Goal: Task Accomplishment & Management: Use online tool/utility

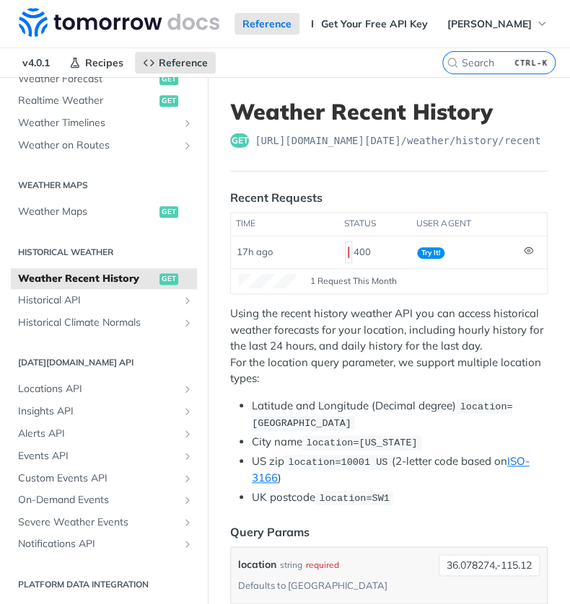
click at [362, 402] on li "Latitude and Longitude (Decimal degree) location=42.3478, -71.0466" at bounding box center [400, 415] width 296 height 34
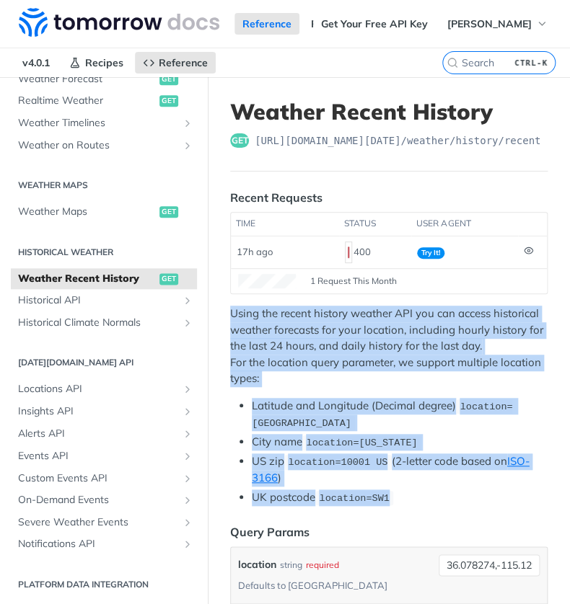
drag, startPoint x: 230, startPoint y: 311, endPoint x: 427, endPoint y: 489, distance: 265.4
click at [427, 489] on div "Using the recent history weather API you can access historical weather forecast…" at bounding box center [388, 406] width 317 height 200
copy div "Using the recent history weather API you can access historical weather forecast…"
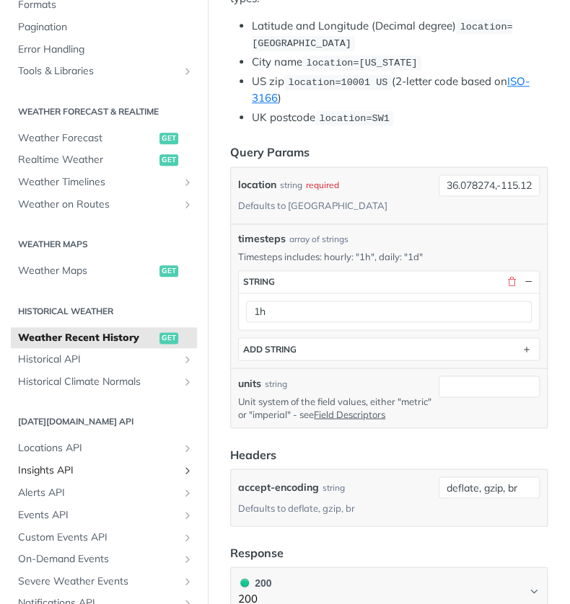
scroll to position [208, 0]
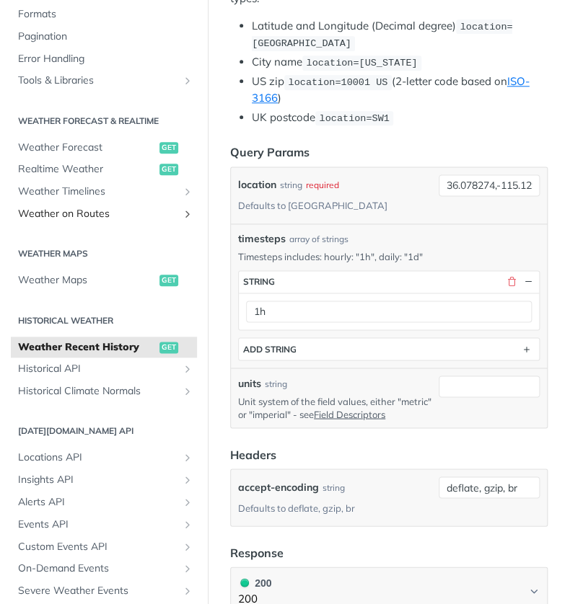
click at [159, 218] on span "Weather on Routes" at bounding box center [98, 214] width 160 height 14
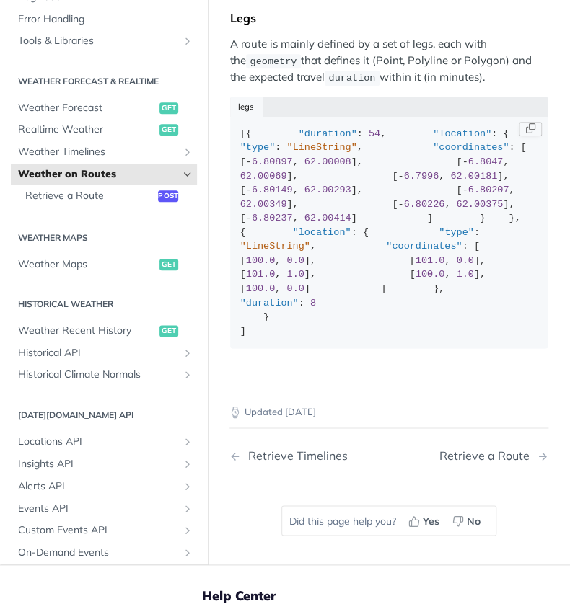
scroll to position [320, 0]
click at [95, 204] on span "Retrieve a Route" at bounding box center [89, 197] width 129 height 14
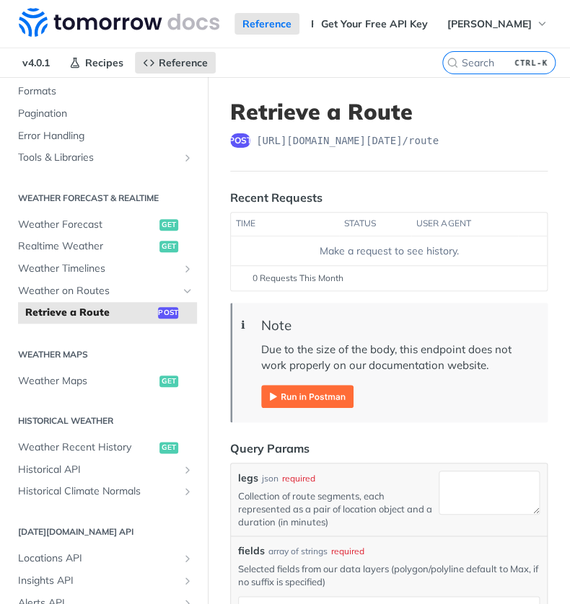
click at [298, 392] on img "Expand image" at bounding box center [307, 396] width 92 height 23
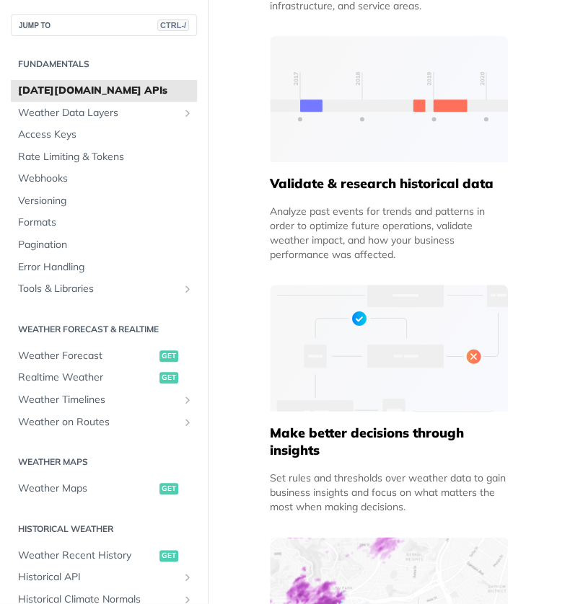
scroll to position [966, 0]
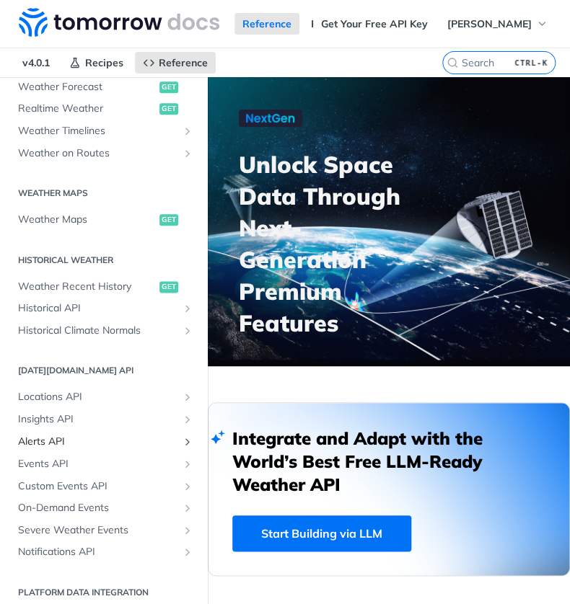
scroll to position [354, 0]
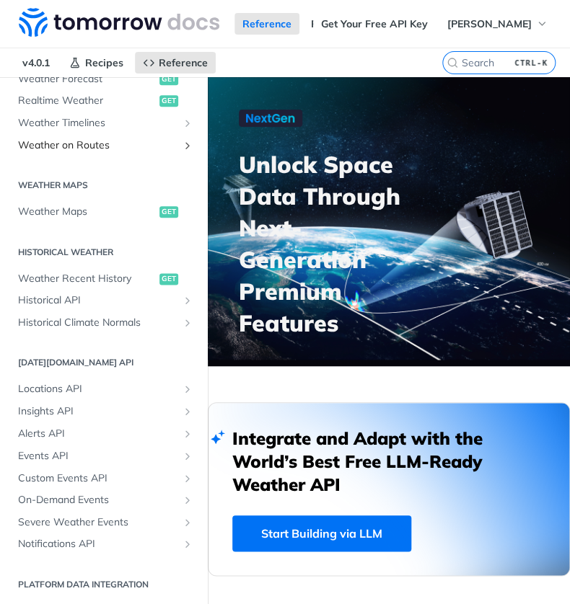
click at [120, 146] on span "Weather on Routes" at bounding box center [98, 145] width 160 height 14
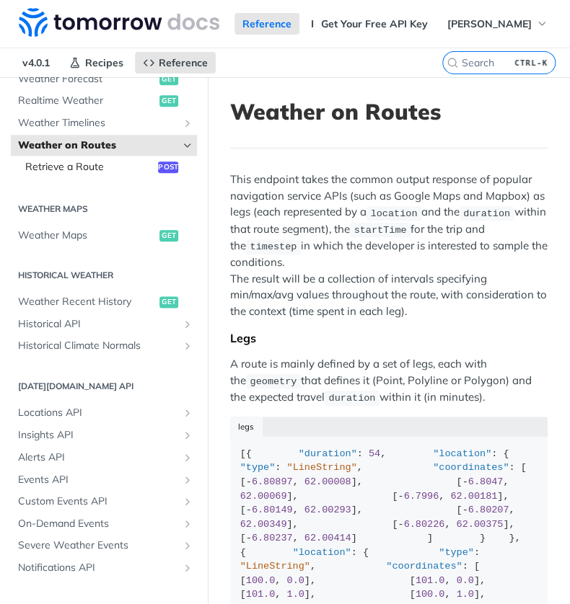
click at [107, 166] on span "Retrieve a Route" at bounding box center [89, 167] width 129 height 14
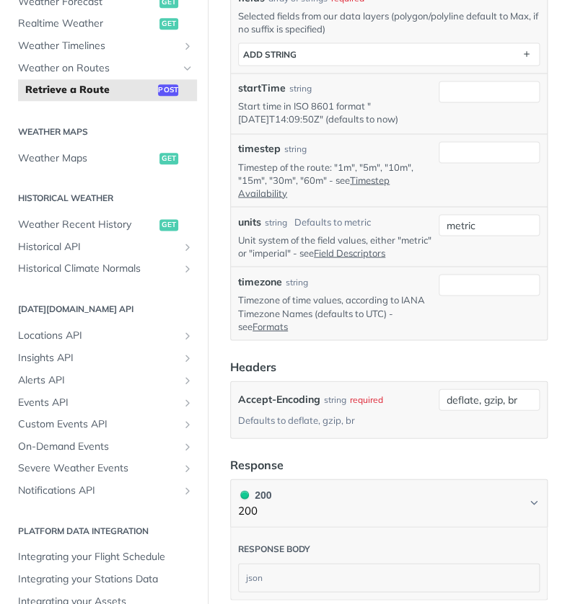
scroll to position [545, 0]
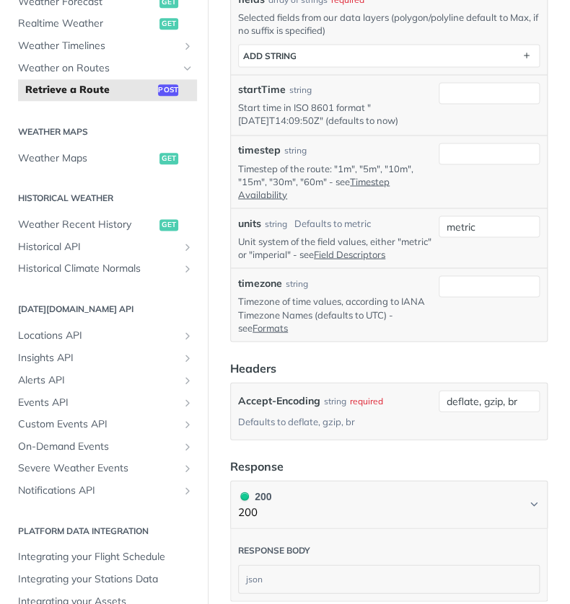
click at [410, 195] on p "Timestep of the route: "1m", "5m", "10m", "15m", "30m", "60m" - see Timestep Av…" at bounding box center [335, 181] width 195 height 40
click at [462, 155] on input "timestep" at bounding box center [488, 154] width 101 height 22
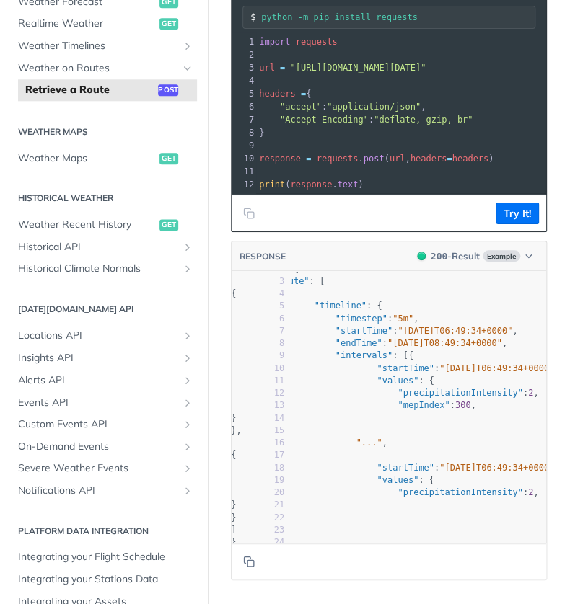
scroll to position [0, 0]
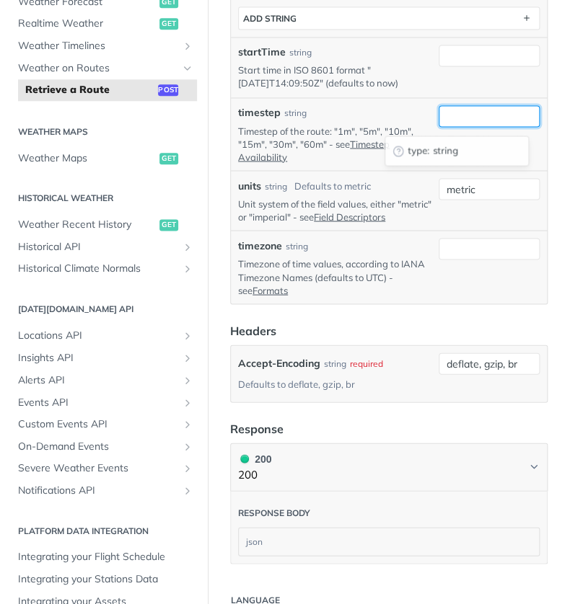
click at [446, 123] on input "timestep" at bounding box center [488, 116] width 101 height 22
click at [378, 118] on div "timestep string" at bounding box center [335, 112] width 195 height 15
click at [438, 122] on input "timestep" at bounding box center [488, 116] width 101 height 22
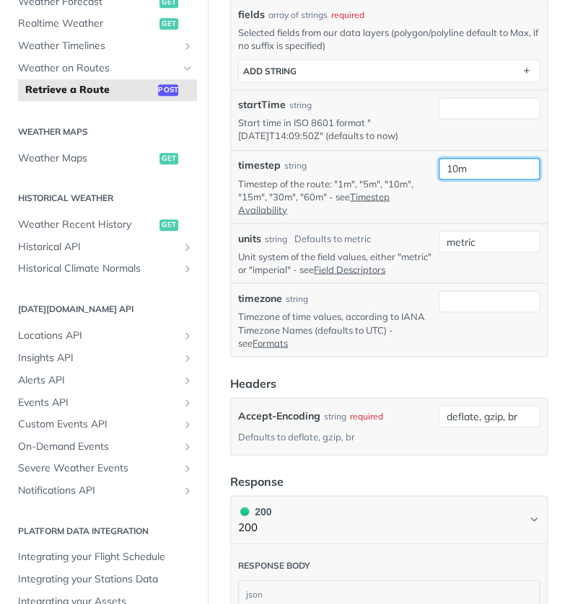
scroll to position [527, 0]
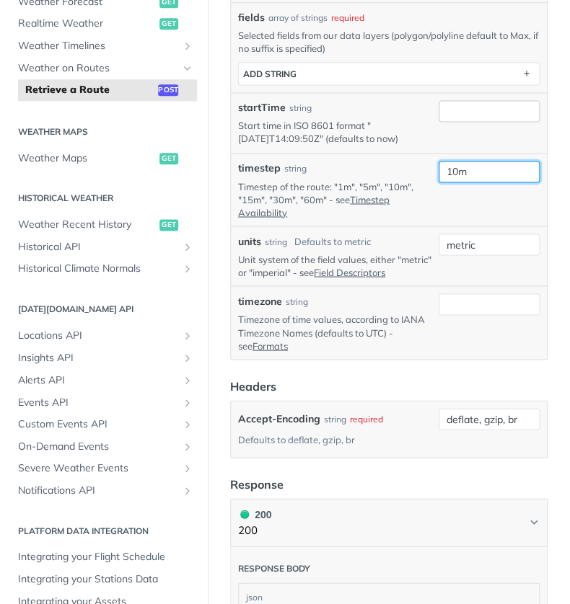
type input "10m"
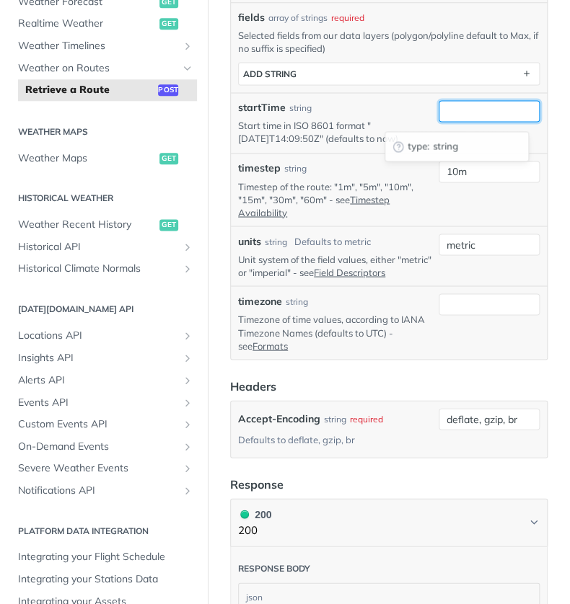
click at [448, 120] on input "startTime" at bounding box center [488, 111] width 101 height 22
paste input "2025-09-27T00:52:41Z"
drag, startPoint x: 448, startPoint y: 120, endPoint x: 397, endPoint y: 118, distance: 50.5
click at [397, 118] on div "startTime string Start time in ISO 8601 format "2019-03-20T14:09:50Z" (defaults…" at bounding box center [388, 122] width 301 height 45
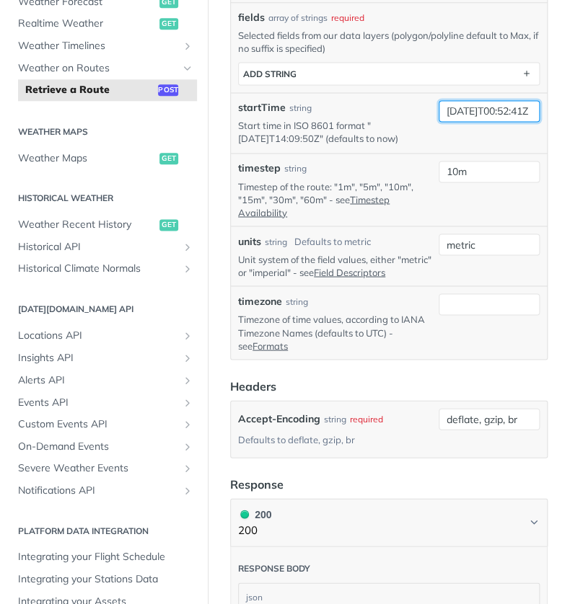
click at [496, 117] on input "2025-09-27T00:52:41Z" at bounding box center [488, 111] width 101 height 22
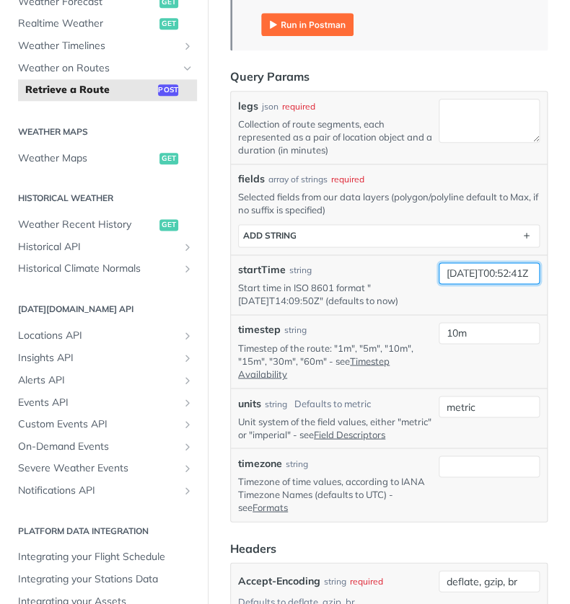
scroll to position [371, 0]
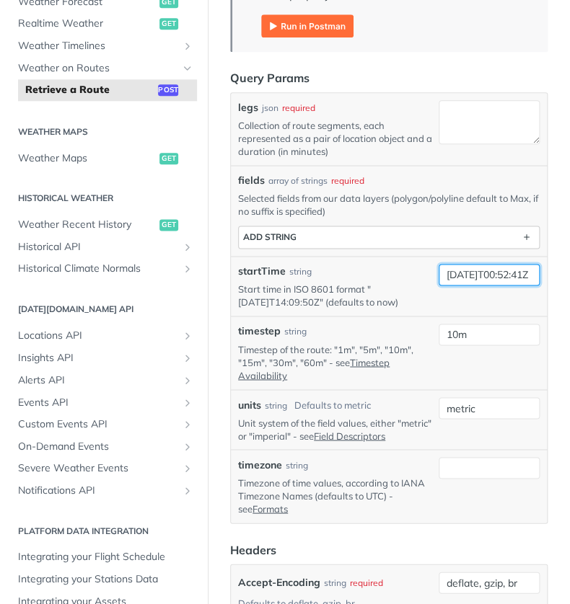
type input "2025-09-27T00:52:41Z"
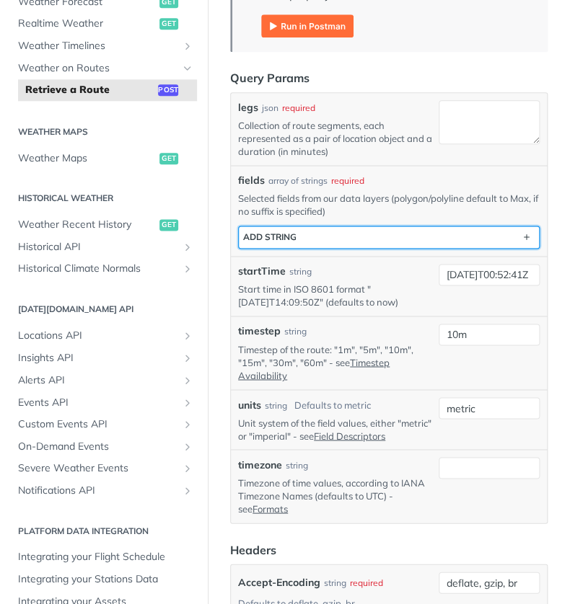
click at [443, 239] on button "ADD string" at bounding box center [389, 237] width 300 height 22
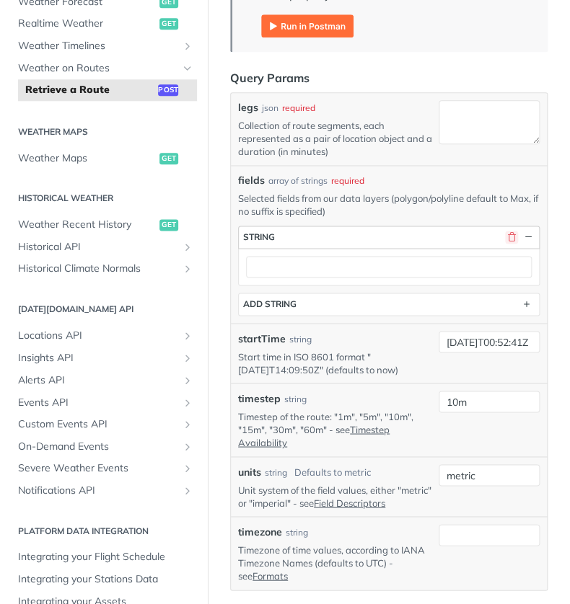
click at [505, 232] on button "button" at bounding box center [511, 237] width 13 height 13
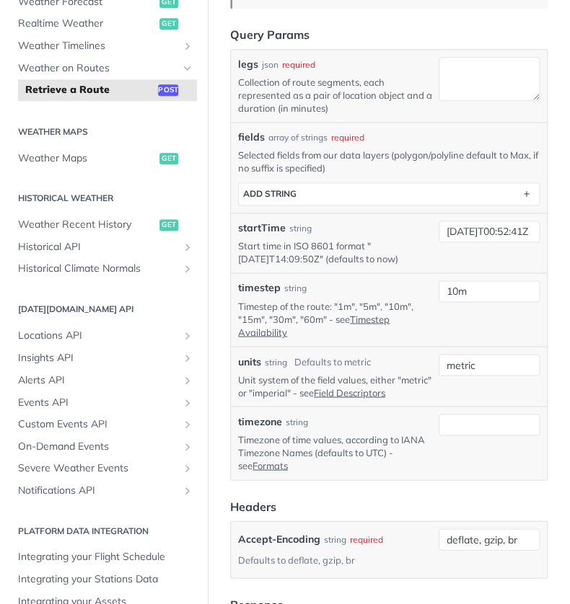
scroll to position [431, 0]
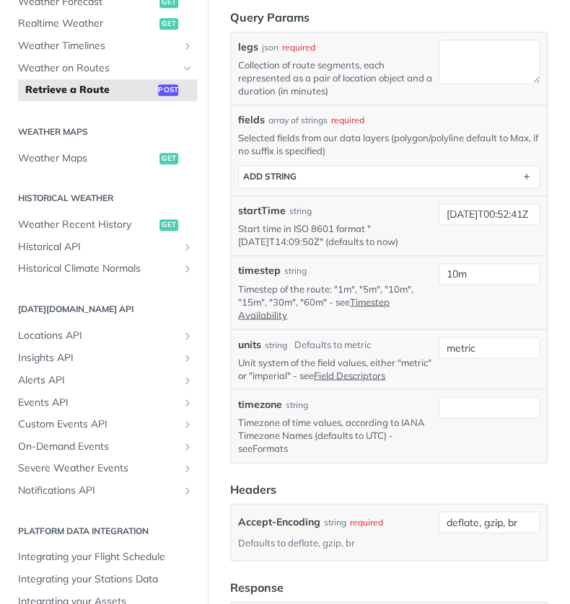
click at [280, 453] on link "Formats" at bounding box center [269, 448] width 35 height 12
click at [458, 418] on input "timezone" at bounding box center [488, 408] width 101 height 22
type input "UTC"
click at [366, 372] on link "Field Descriptors" at bounding box center [349, 375] width 71 height 12
drag, startPoint x: 469, startPoint y: 343, endPoint x: 411, endPoint y: 341, distance: 57.7
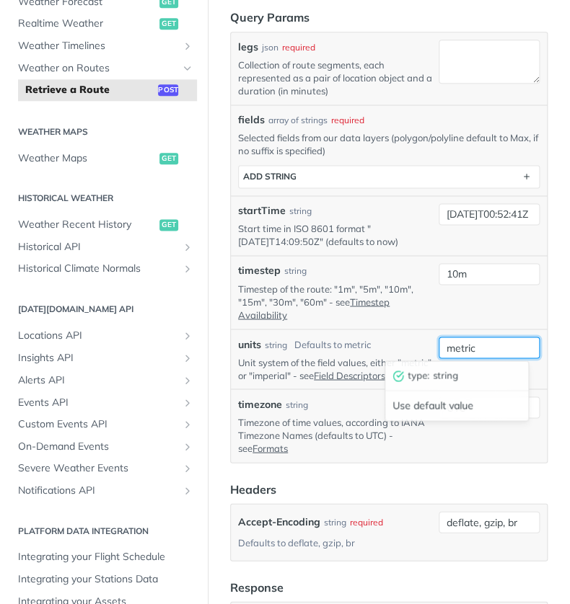
click at [411, 341] on div "units string Defaults to metric Unit system of the field values, either "metric…" at bounding box center [388, 359] width 301 height 45
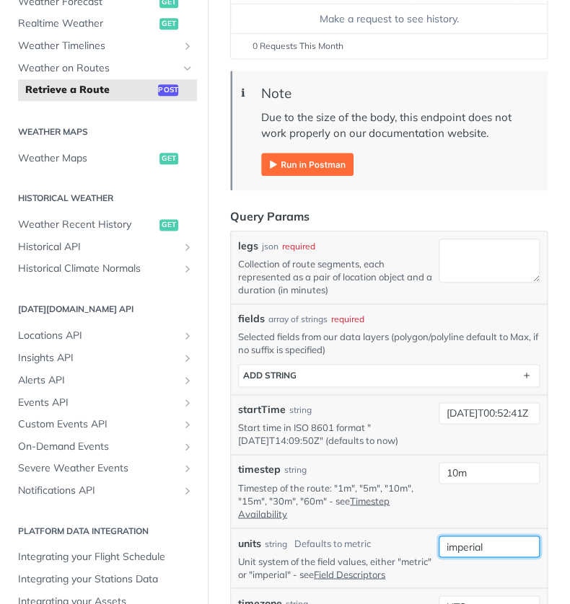
scroll to position [239, 0]
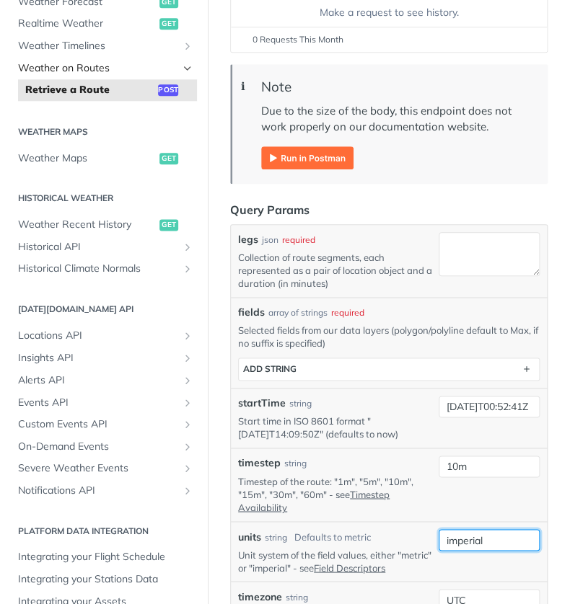
type input "imperial"
click at [127, 70] on span "Weather on Routes" at bounding box center [98, 68] width 160 height 14
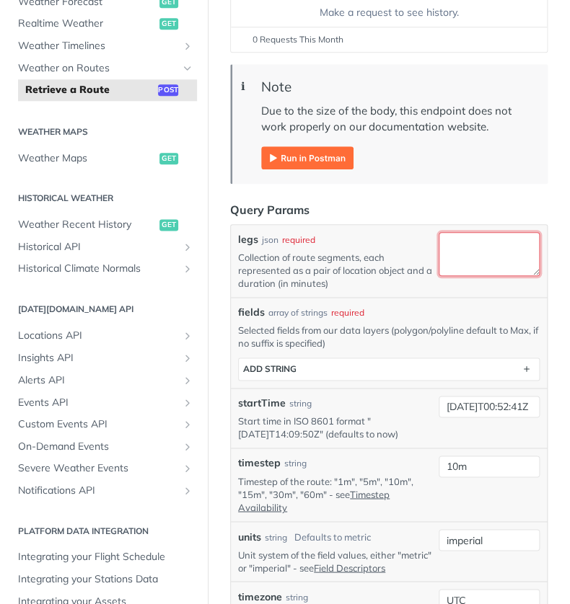
click at [445, 239] on textarea "legs" at bounding box center [488, 254] width 101 height 44
click at [438, 233] on textarea "legs" at bounding box center [488, 254] width 101 height 44
paste textarea "36.078274,-115.129036"
click at [438, 247] on textarea "36.078274,-115.129036" at bounding box center [488, 254] width 101 height 44
click at [481, 264] on textarea "[36.078274,-115.129036" at bounding box center [488, 254] width 101 height 44
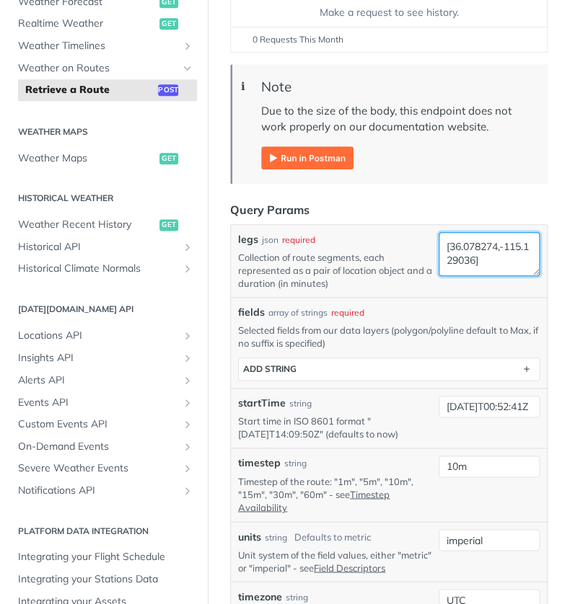
click at [438, 244] on textarea "[36.078274,-115.129036]" at bounding box center [488, 254] width 101 height 44
click at [476, 260] on textarea "[[36.078274,-115.129036]" at bounding box center [488, 254] width 101 height 44
paste textarea "36.114063,-115.292984"
click at [490, 270] on textarea "[[36.078274,-115.129036], 36.114063,-115.292984," at bounding box center [488, 254] width 101 height 44
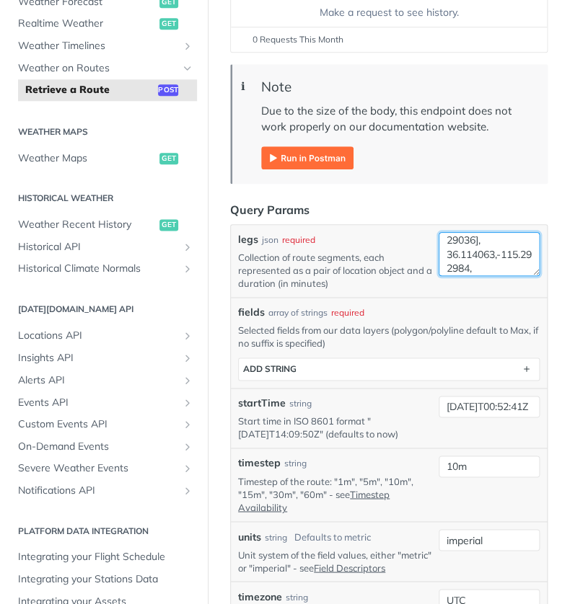
paste textarea "36.016022,-113.586884"
click at [500, 267] on textarea "[[36.078274,-115.129036], 36.114063,-115.292984, 36.016022,-113.586884," at bounding box center [488, 254] width 101 height 44
paste textarea "34.504101,-102.291016"
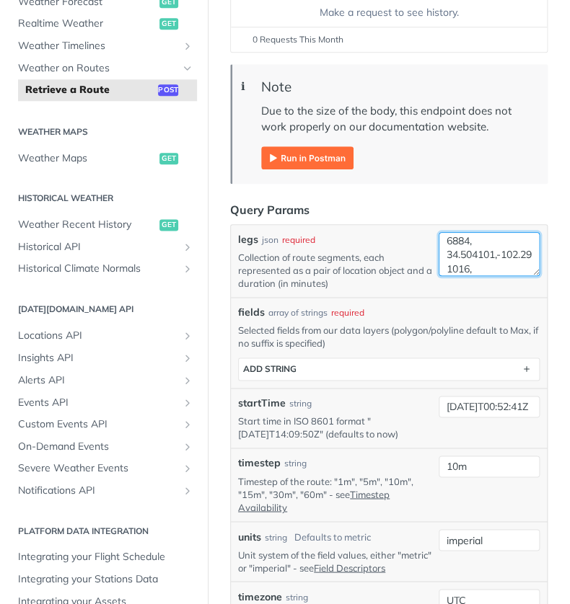
click at [500, 268] on textarea "[[36.078274,-115.129036], 36.114063,-115.292984, 36.016022,-113.586884, 34.5041…" at bounding box center [488, 254] width 101 height 44
paste textarea "33.224258,-96.962257"
click at [496, 266] on textarea "[[36.078274,-115.129036], 36.114063,-115.292984, 36.016022,-113.586884, 34.5041…" at bounding box center [488, 254] width 101 height 44
paste textarea "32.81039,-96.706985"
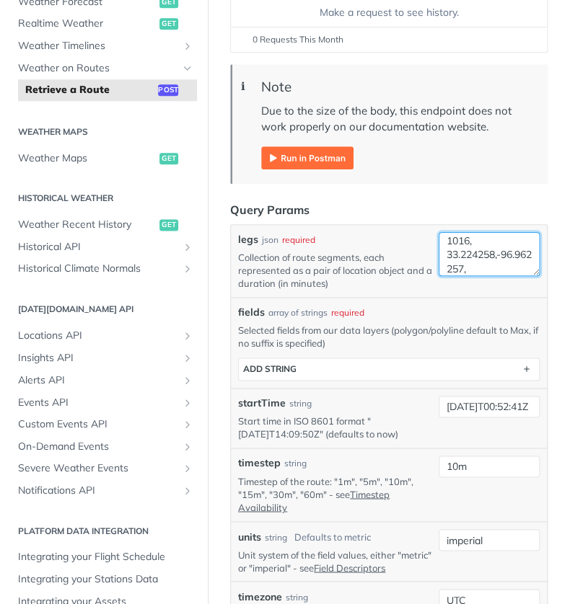
scroll to position [133, 0]
click at [486, 265] on textarea "[[36.078274,-115.129036], 36.114063,-115.292984, 36.016022,-113.586884, 34.5041…" at bounding box center [488, 254] width 101 height 44
paste textarea "32.846455,-96.847969"
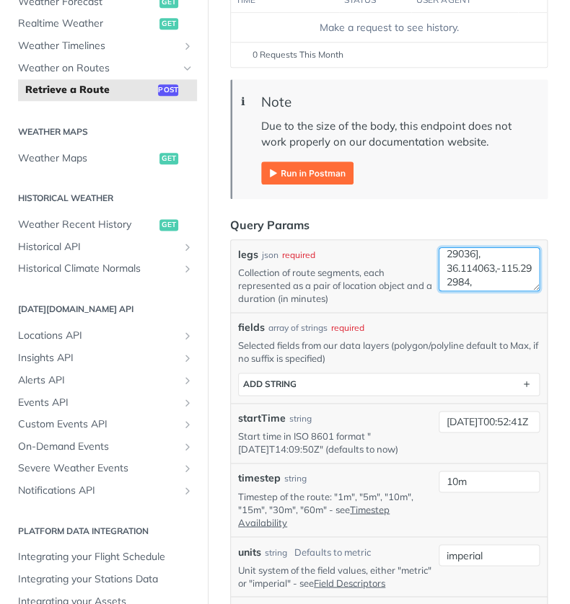
scroll to position [23, 0]
click at [438, 266] on textarea "[[36.078274,-115.129036], 36.114063,-115.292984, 36.016022,-113.586884, 34.5041…" at bounding box center [488, 269] width 101 height 44
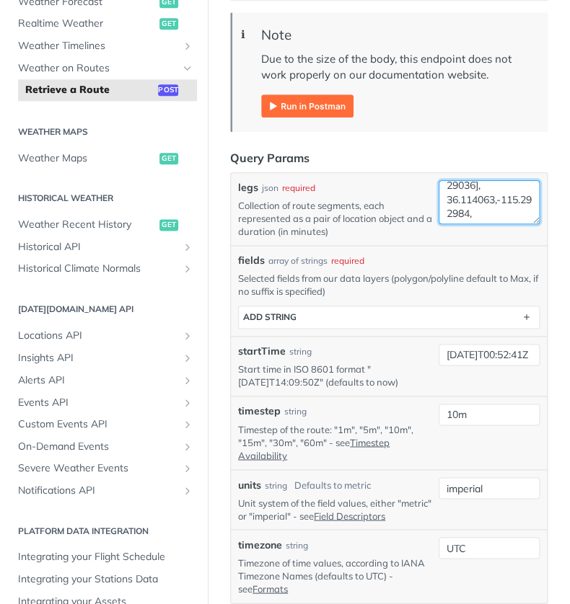
scroll to position [284, 0]
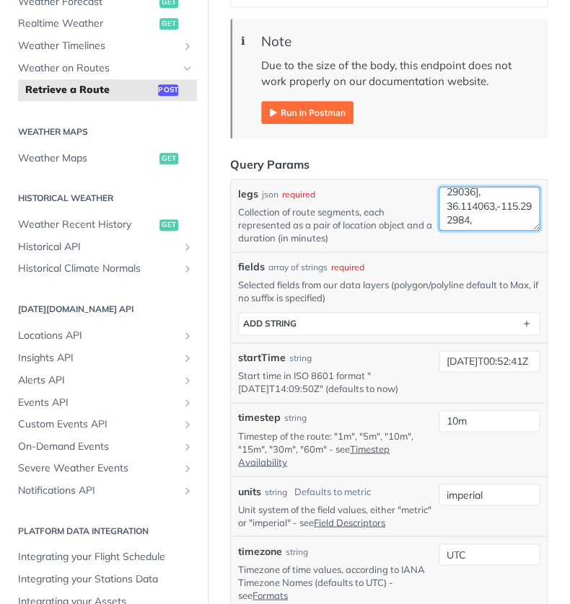
click at [486, 221] on textarea "[[36.078274,-115.129036], 36.114063,-115.292984, 36.016022,-113.586884, 34.5041…" at bounding box center [488, 209] width 101 height 44
click at [438, 208] on textarea "[[36.078274,-115.129036], 36.114063,-115.292984, 36.016022,-113.586884, 34.5041…" at bounding box center [488, 209] width 101 height 44
click at [438, 202] on textarea "[[36.078274,-115.129036], 36.114063,-115.292984, 36.016022,-113.586884, 34.5041…" at bounding box center [488, 209] width 101 height 44
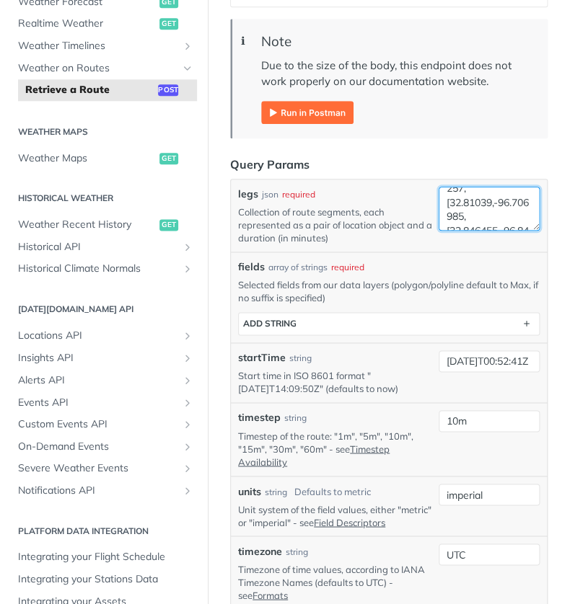
click at [470, 217] on textarea "[[36.078274,-115.129036], 36.114063,-115.292984, 36.016022,-113.586884, 34.5041…" at bounding box center [488, 209] width 101 height 44
click at [438, 205] on textarea "[[36.078274,-115.129036], 36.114063,-115.292984, 36.016022,-113.586884, 34.5041…" at bounding box center [488, 209] width 101 height 44
click at [472, 220] on textarea "[[36.078274,-115.129036], 36.114063,-115.292984, 36.016022,-113.586884, 34.5041…" at bounding box center [488, 209] width 101 height 44
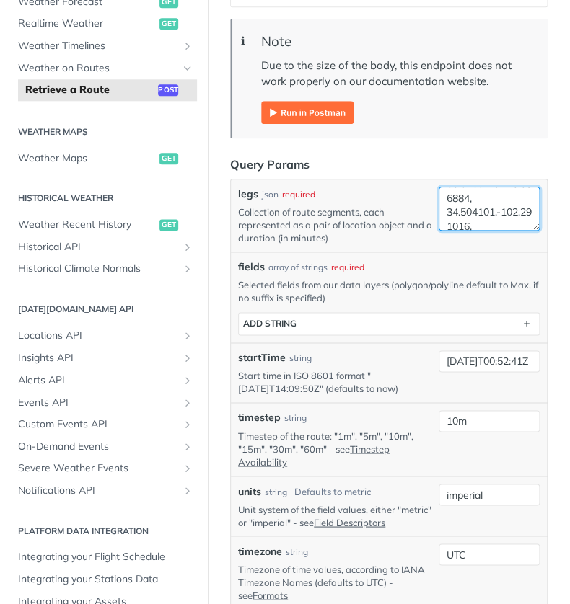
click at [438, 211] on textarea "[[36.078274,-115.129036], 36.114063,-115.292984, 36.016022,-113.586884, 34.5041…" at bounding box center [488, 209] width 101 height 44
click at [478, 208] on textarea "[[36.078274,-115.129036], 36.114063,-115.292984, 36.016022,-113.586884, [34.504…" at bounding box center [488, 209] width 101 height 44
click at [438, 217] on textarea "[[36.078274,-115.129036], 36.114063,-115.292984, 36.016022,-113.586884, [34.504…" at bounding box center [488, 209] width 101 height 44
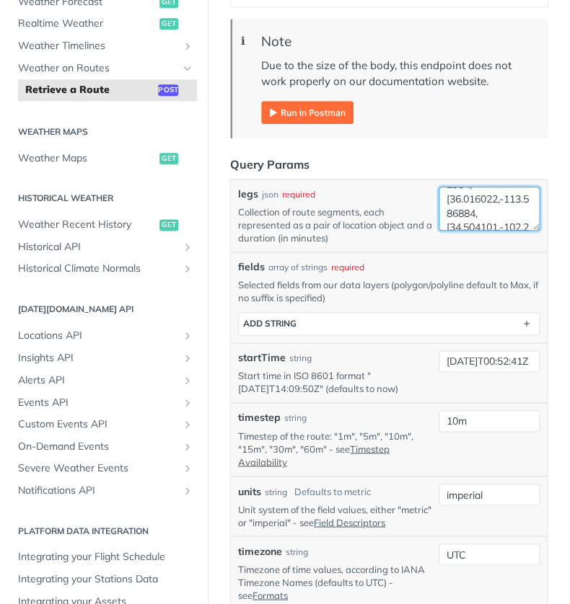
scroll to position [59, 0]
click at [479, 212] on textarea "[[36.078274,-115.129036], 36.114063,-115.292984, [36.016022,-113.586884, [34.50…" at bounding box center [488, 209] width 101 height 44
click at [438, 203] on textarea "[[36.078274,-115.129036], 36.114063,-115.292984, [36.016022,-113.586884], [34.5…" at bounding box center [488, 209] width 101 height 44
click at [479, 213] on textarea "[[36.078274,-115.129036], [36.114063,-115.292984, [36.016022,-113.586884], [34.…" at bounding box center [488, 209] width 101 height 44
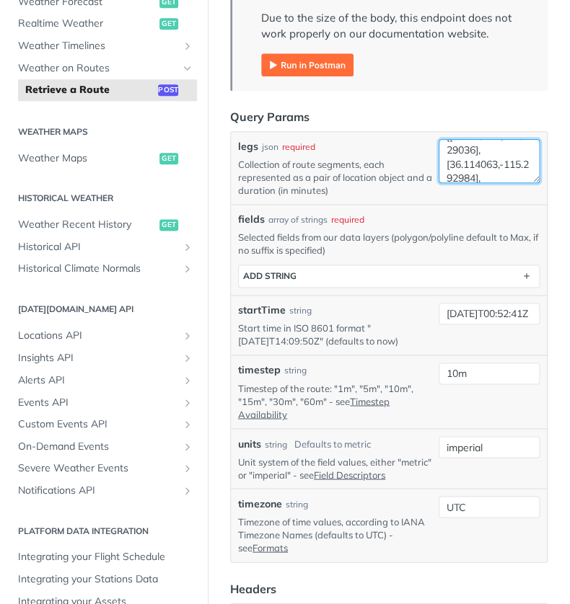
scroll to position [334, 0]
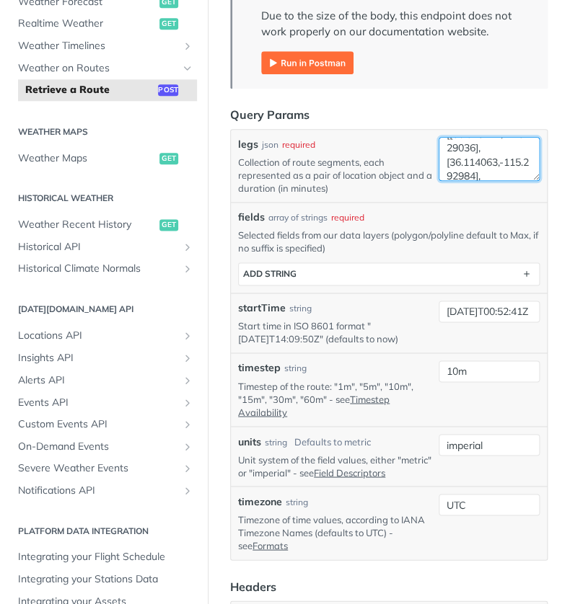
type textarea "[[36.078274,-115.129036], [36.114063,-115.292984], [36.016022,-113.586884], [34…"
drag, startPoint x: 236, startPoint y: 138, endPoint x: 234, endPoint y: 122, distance: 16.0
click at [234, 122] on form "Query Params legs json required Collection of route segments, each represented …" at bounding box center [388, 382] width 317 height 552
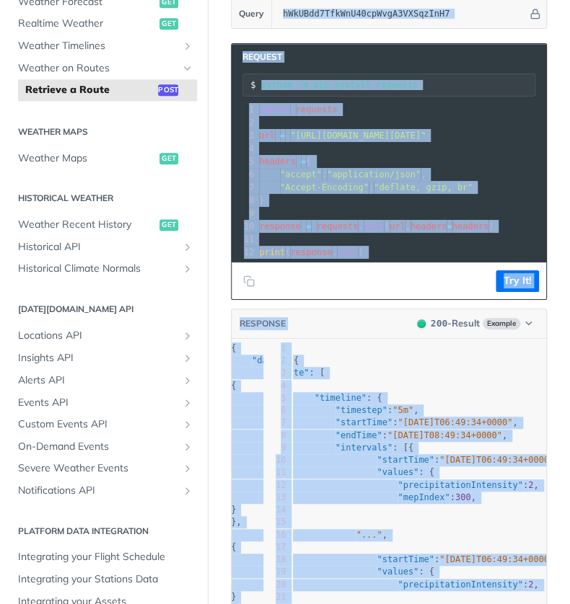
scroll to position [1417, 0]
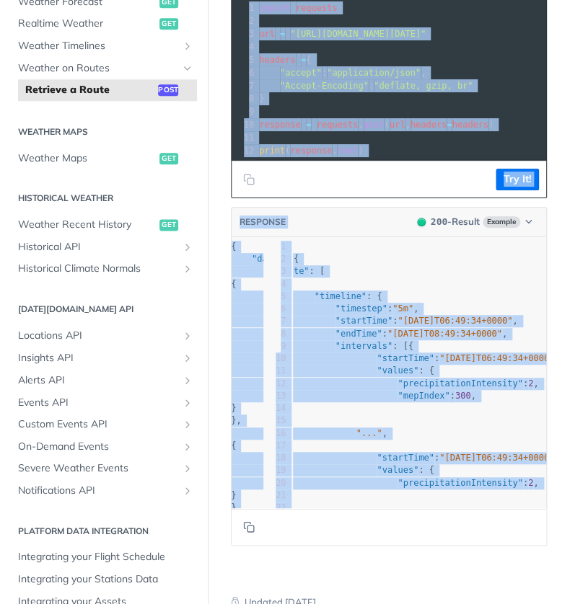
drag, startPoint x: 231, startPoint y: 110, endPoint x: 502, endPoint y: 550, distance: 517.2
click at [454, 559] on section "Request python -m pip install requests xxxxxxxxxx 12 1 import requests 2 ​ 3 ur…" at bounding box center [389, 243] width 316 height 633
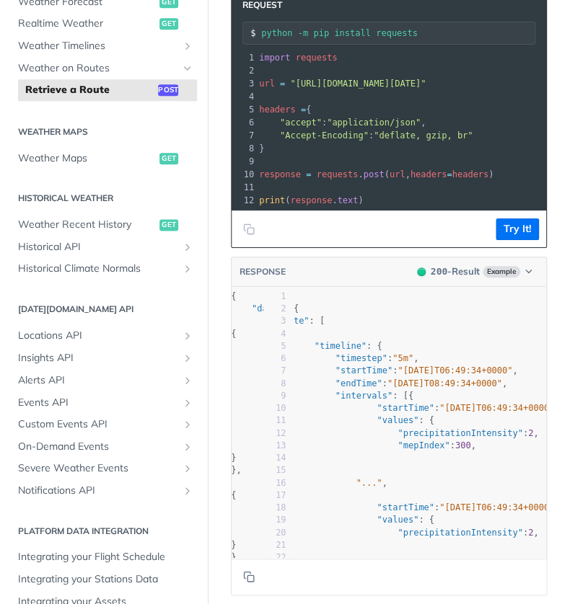
scroll to position [1368, 0]
click at [499, 239] on button "Try It!" at bounding box center [516, 229] width 43 height 22
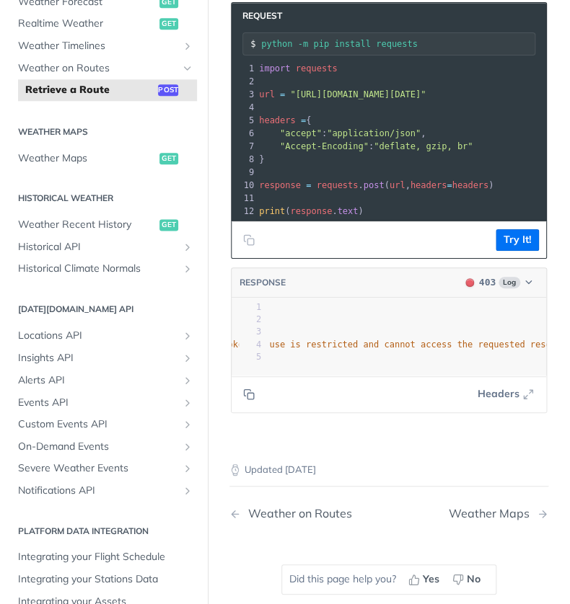
scroll to position [1365, 0]
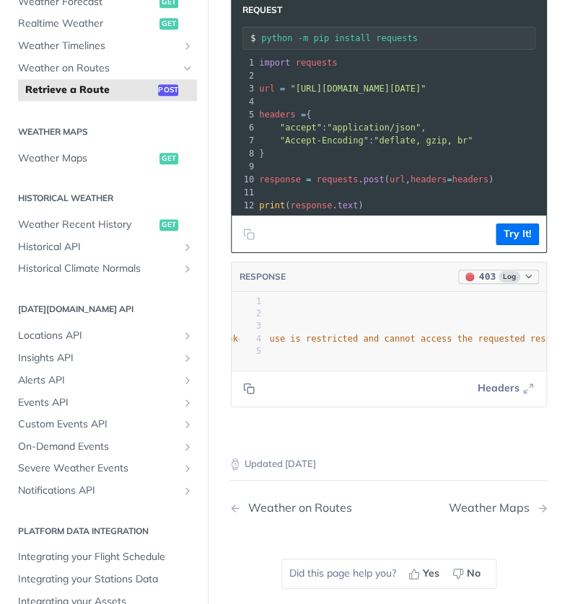
click at [523, 282] on icon "button" at bounding box center [528, 276] width 11 height 11
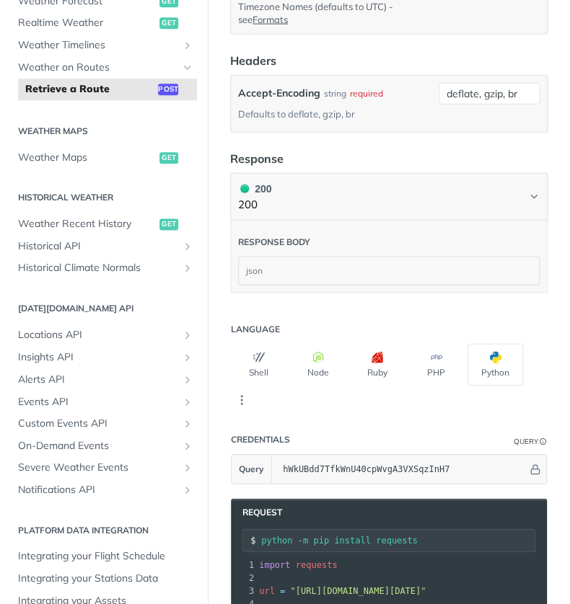
scroll to position [851, 0]
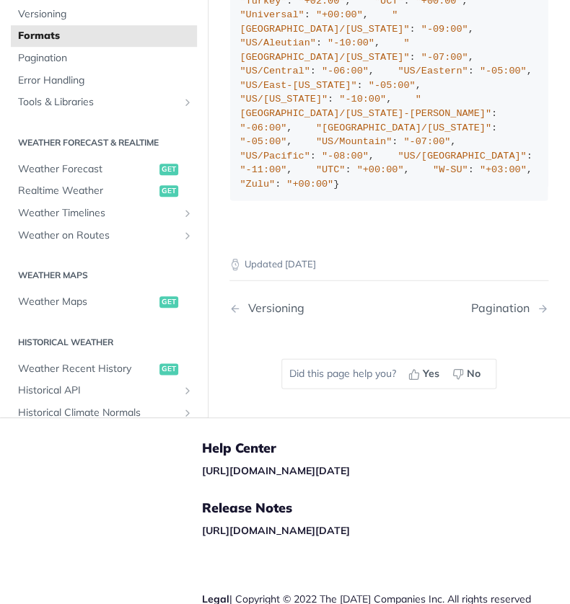
scroll to position [2096, 0]
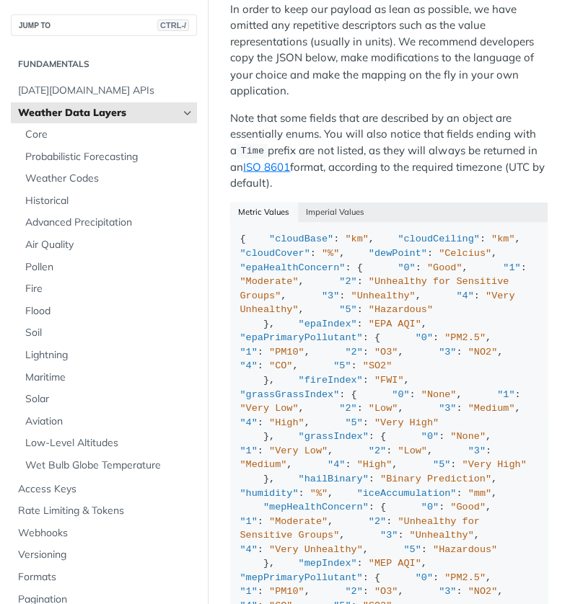
scroll to position [2081, 0]
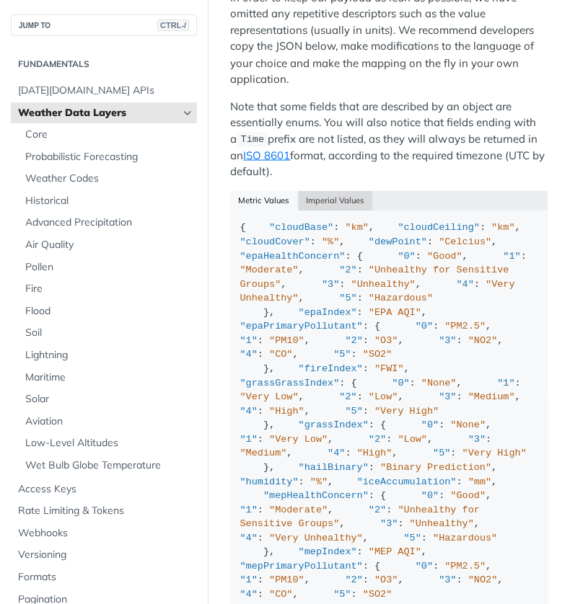
click at [351, 190] on button "Imperial Values" at bounding box center [335, 200] width 75 height 20
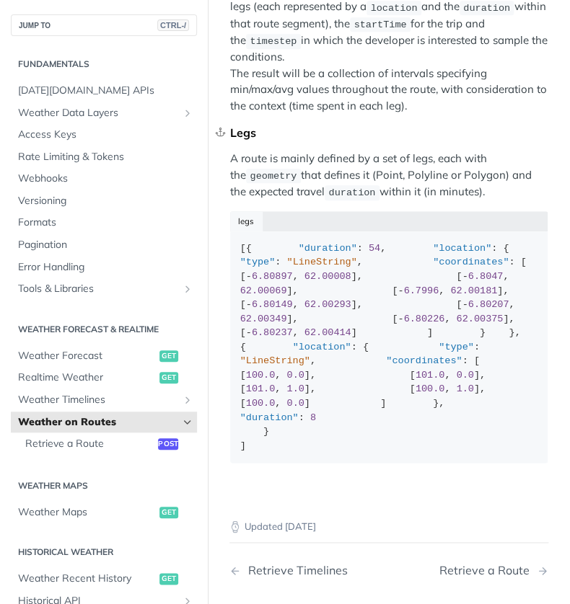
scroll to position [206, 0]
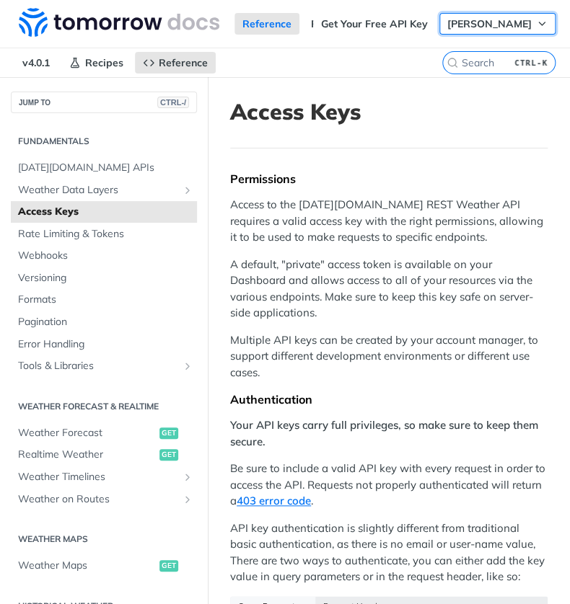
click at [474, 26] on span "[PERSON_NAME]" at bounding box center [489, 23] width 84 height 13
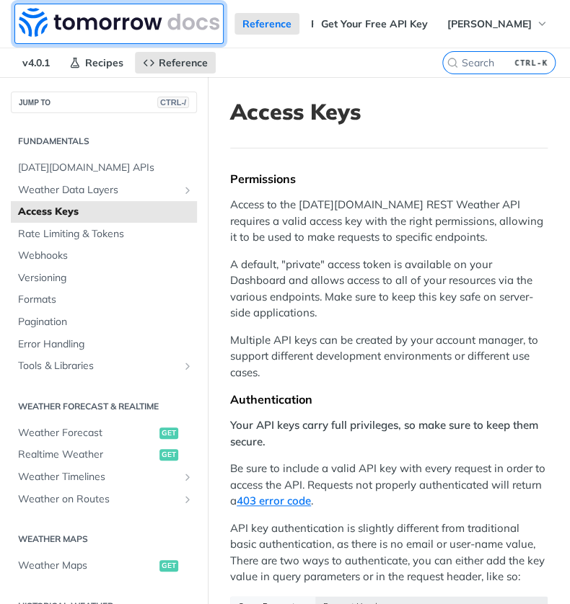
click at [97, 13] on img at bounding box center [119, 22] width 200 height 29
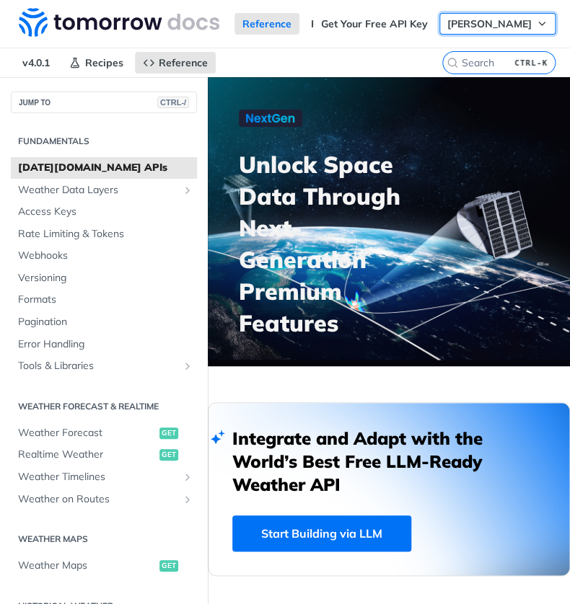
click at [486, 22] on span "[PERSON_NAME]" at bounding box center [489, 23] width 84 height 13
click at [309, 53] on nav "v4.0.1 Recipes Reference" at bounding box center [221, 62] width 442 height 29
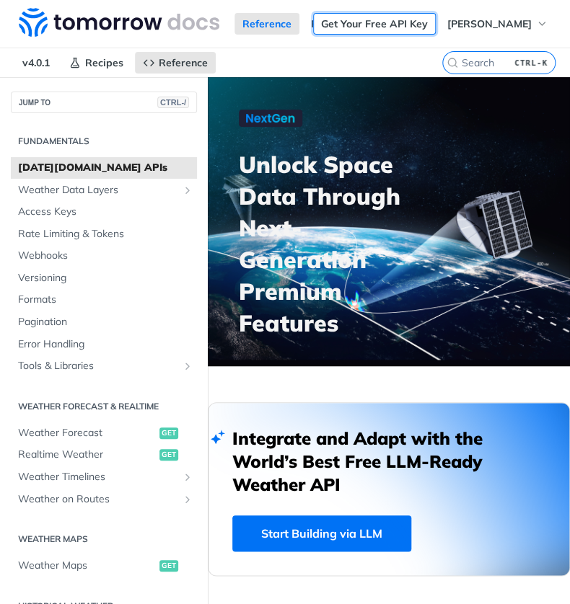
click at [380, 15] on link "Get Your Free API Key" at bounding box center [374, 24] width 123 height 22
